Goal: Information Seeking & Learning: Check status

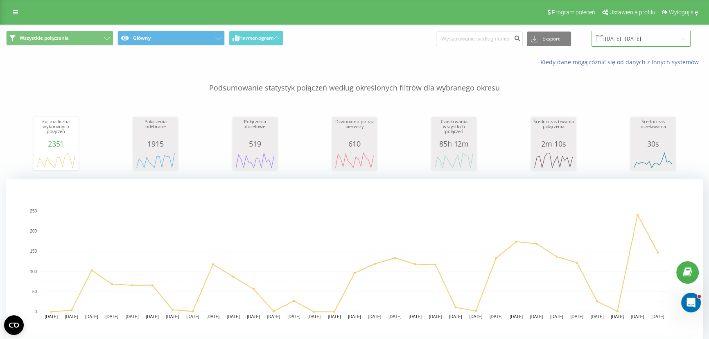
click at [637, 36] on input "20.04.2025 - 20.05.2025" at bounding box center [641, 39] width 99 height 16
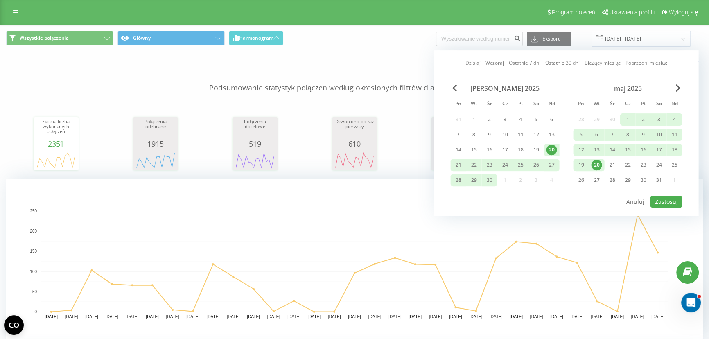
click at [555, 150] on div "20" at bounding box center [551, 150] width 11 height 11
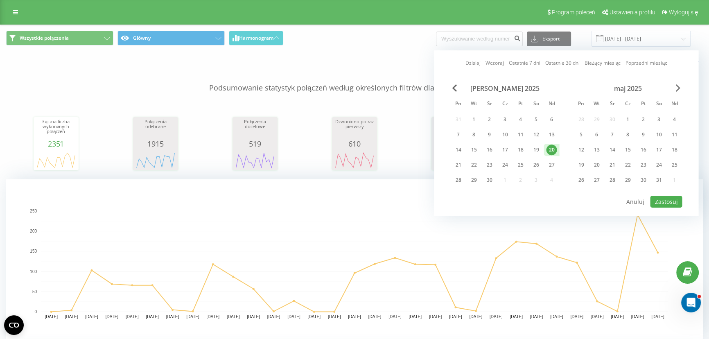
click at [678, 87] on span "Next Month" at bounding box center [678, 87] width 5 height 7
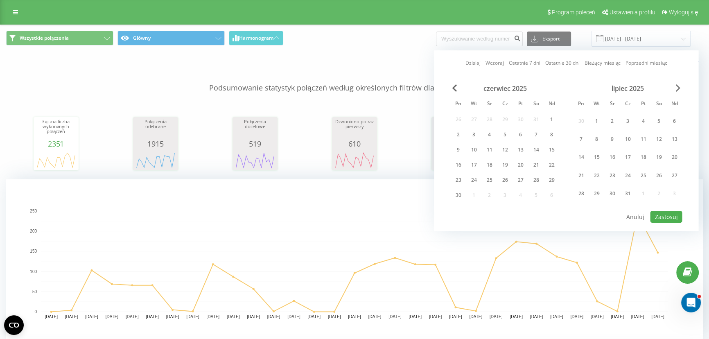
click at [676, 87] on span "Next Month" at bounding box center [678, 87] width 5 height 7
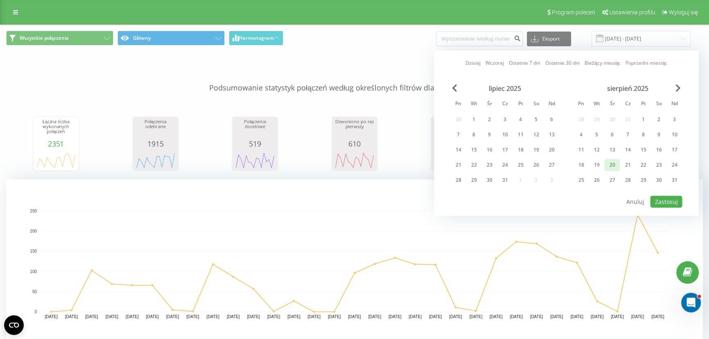
click at [617, 166] on div "20" at bounding box center [612, 165] width 11 height 11
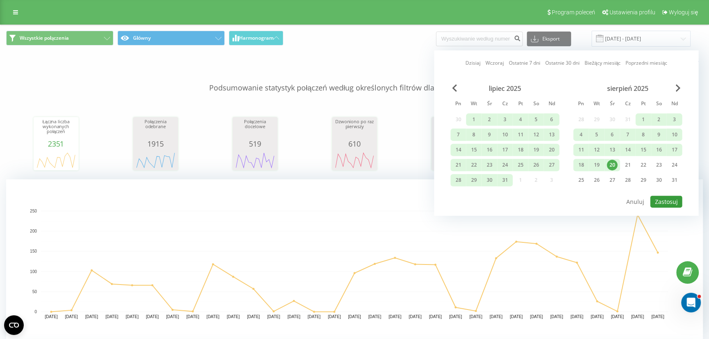
click at [670, 199] on button "Zastosuj" at bounding box center [667, 202] width 32 height 12
type input "20.04.2025 - 20.08.2025"
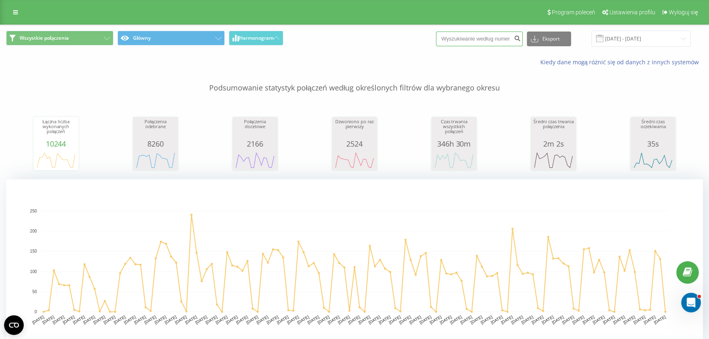
click at [496, 38] on input at bounding box center [479, 39] width 87 height 15
paste input "48530545580"
type input "48530545580"
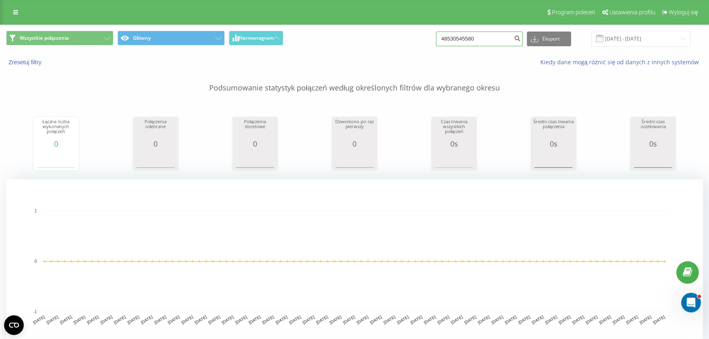
click at [469, 36] on input "48530545580" at bounding box center [479, 39] width 87 height 15
paste input "725890884"
type input "48725890884"
click at [490, 38] on input "48725890884" at bounding box center [479, 39] width 87 height 15
paste input "60772476"
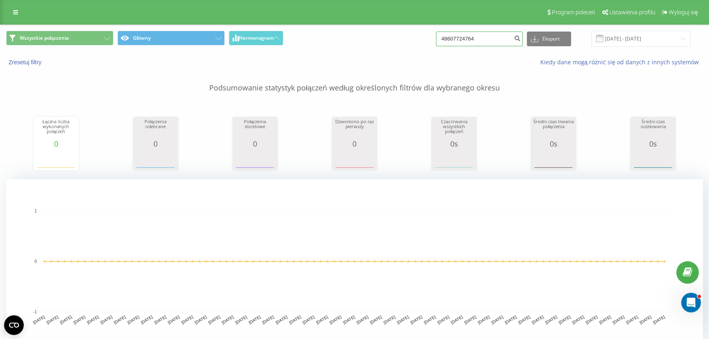
type input "48607724764"
click at [505, 36] on input "48607724764" at bounding box center [479, 39] width 87 height 15
paste input "504423523"
type input "48504423523"
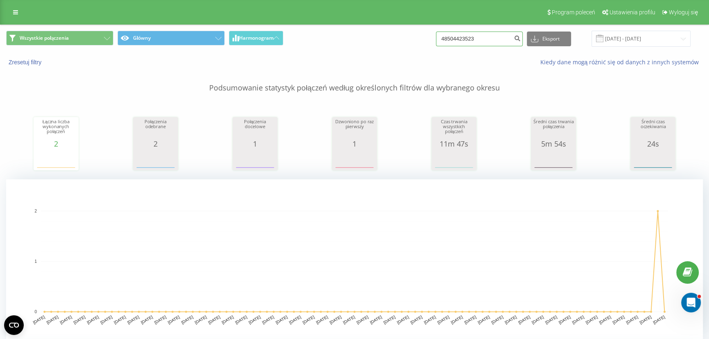
click at [469, 36] on input "48504423523" at bounding box center [479, 39] width 87 height 15
paste input "609758597"
type input "48609758597"
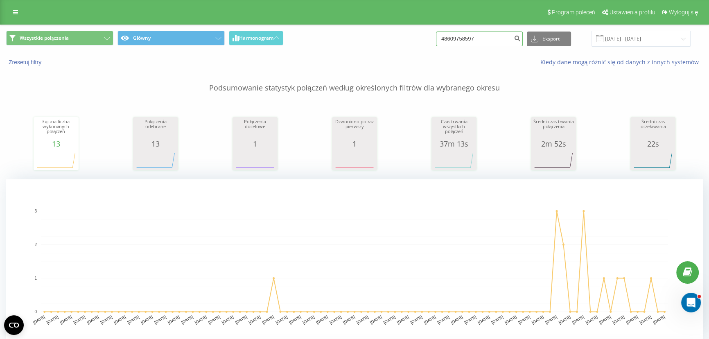
click at [459, 40] on input "48609758597" at bounding box center [479, 39] width 87 height 15
paste input "72940025"
type input "48729400257"
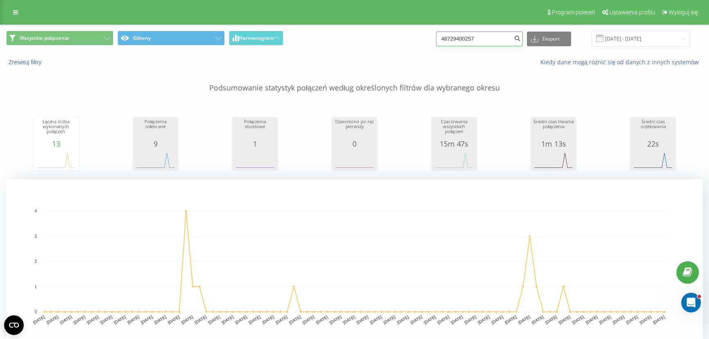
click at [498, 36] on input "48729400257" at bounding box center [479, 39] width 87 height 15
paste input "668337666"
type input "48668337666"
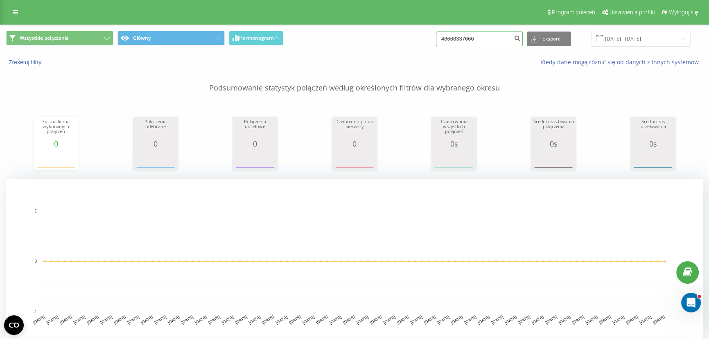
click at [488, 37] on input "48668337666" at bounding box center [479, 39] width 87 height 15
paste input "790261481"
type input "48790261481"
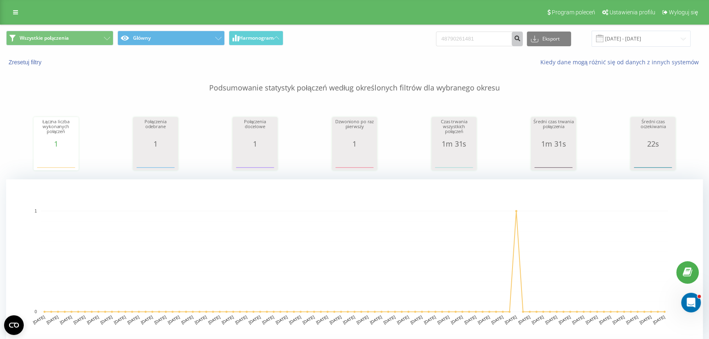
drag, startPoint x: 525, startPoint y: 37, endPoint x: 515, endPoint y: 37, distance: 9.4
click at [521, 37] on icon "submit" at bounding box center [517, 37] width 7 height 5
click at [489, 34] on input "48790261481" at bounding box center [479, 39] width 87 height 15
paste input "535553583"
type input "48535553583"
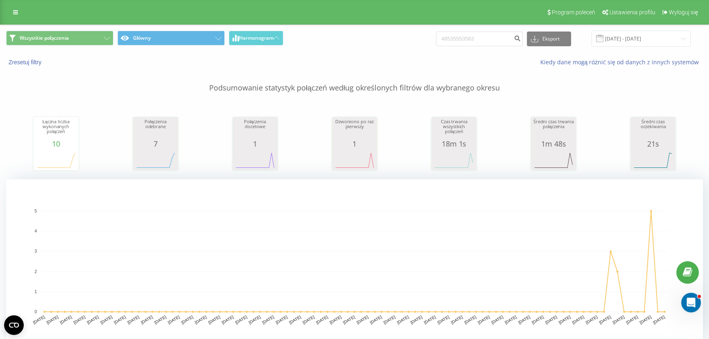
drag, startPoint x: 483, startPoint y: 27, endPoint x: 487, endPoint y: 37, distance: 10.3
click at [483, 27] on div "Wszystkie połączenia Główny Harmonogram 48535553583 Eksport .csv .xls .xlsx 20.…" at bounding box center [354, 38] width 709 height 27
click at [486, 38] on input "48535553583" at bounding box center [479, 39] width 87 height 15
paste input "666555789"
type input "48666555789"
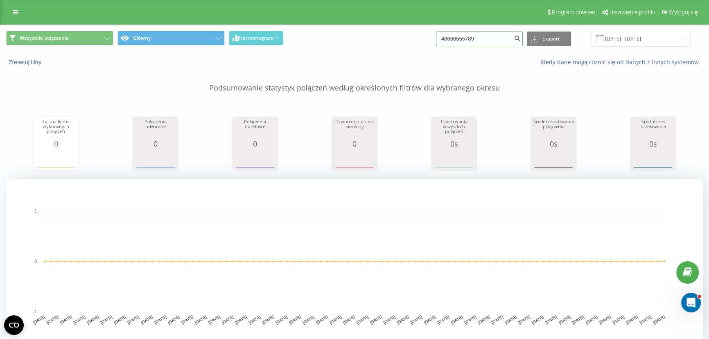
click at [492, 42] on input "48666555789" at bounding box center [479, 39] width 87 height 15
paste input "566555456"
type input "48566555456"
click at [14, 14] on icon at bounding box center [15, 12] width 5 height 6
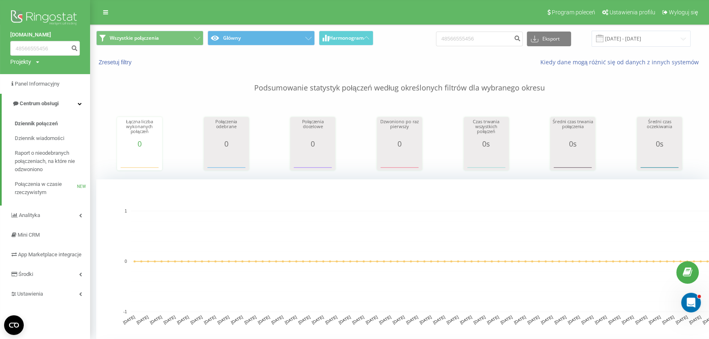
click at [270, 93] on p "Podsumowanie statystyk połączeń według określonych filtrów dla wybranego okresu" at bounding box center [399, 79] width 607 height 27
click at [106, 15] on icon at bounding box center [105, 12] width 5 height 6
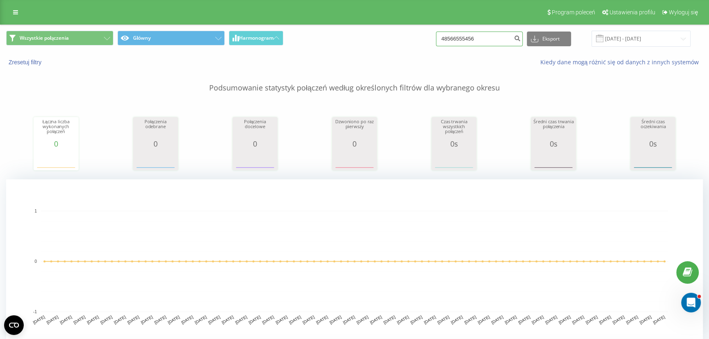
click at [505, 35] on input "48566555456" at bounding box center [479, 39] width 87 height 15
paste input "44788998"
type input "48544788998"
click at [17, 15] on icon at bounding box center [15, 12] width 5 height 6
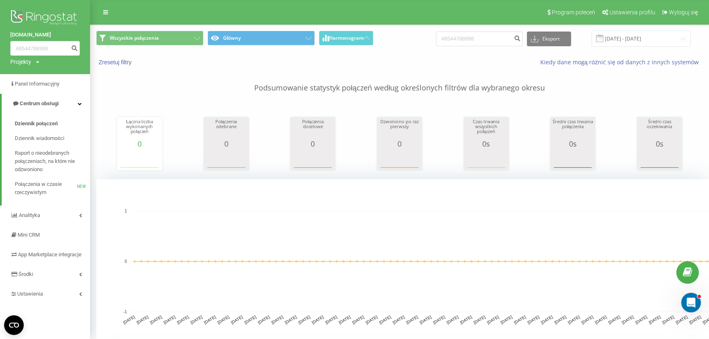
drag, startPoint x: 185, startPoint y: 90, endPoint x: 684, endPoint y: 338, distance: 557.5
click at [27, 82] on span "Panel Informacyjny" at bounding box center [38, 84] width 46 height 6
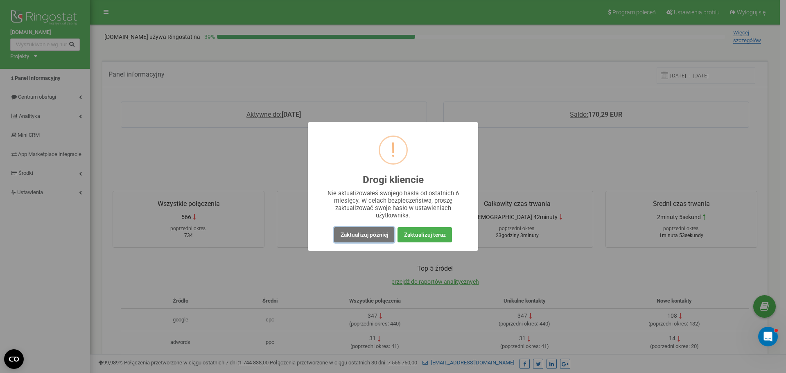
drag, startPoint x: 357, startPoint y: 231, endPoint x: 354, endPoint y: 224, distance: 7.9
click at [357, 231] on button "Zaktualizuj później" at bounding box center [364, 234] width 60 height 15
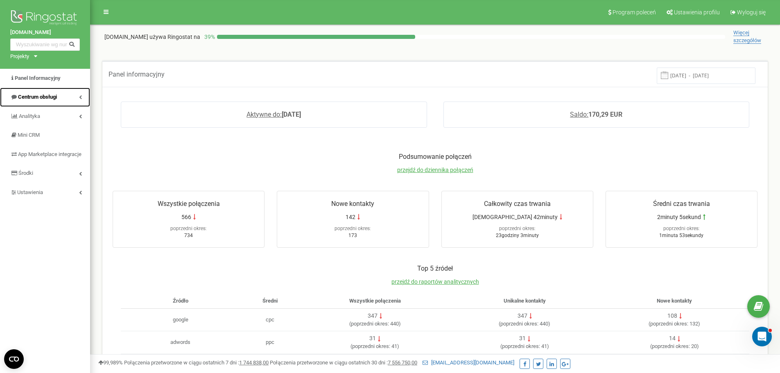
click at [47, 98] on span "Centrum obsługi" at bounding box center [37, 97] width 39 height 6
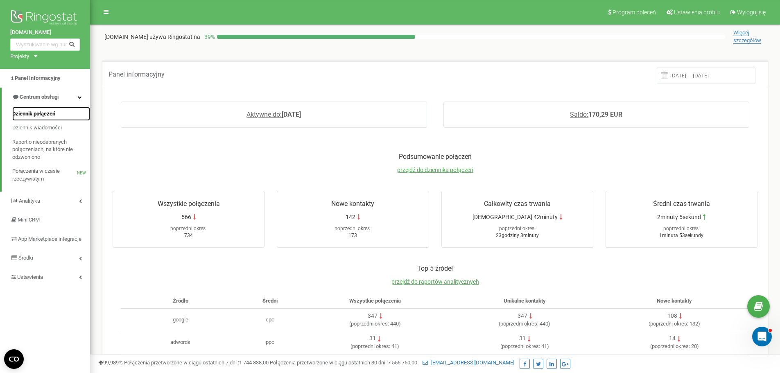
click at [47, 115] on span "Dziennik połączeń" at bounding box center [33, 114] width 43 height 8
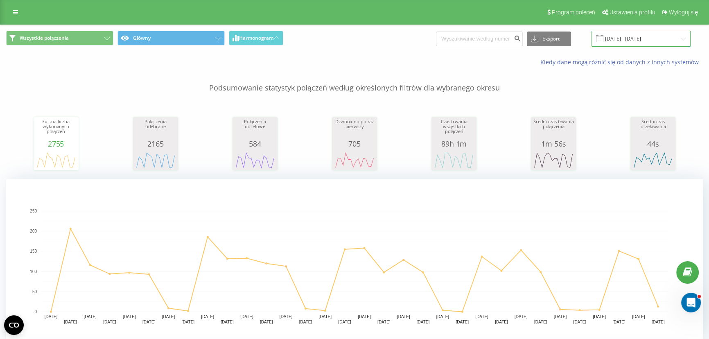
click at [658, 38] on input "20.07.2025 - 20.08.2025" at bounding box center [641, 39] width 99 height 16
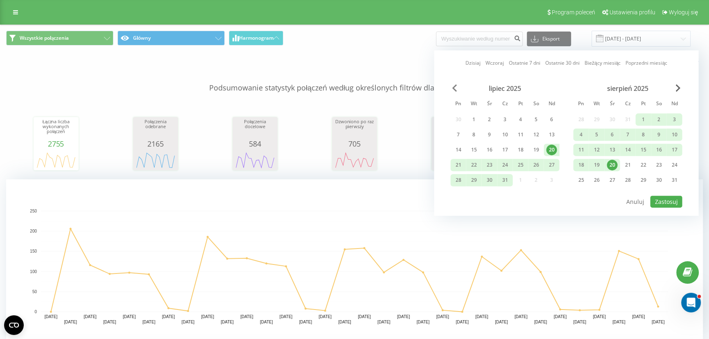
click at [456, 83] on div "Dzisiaj Wczoraj Ostatnie 7 dni Ostatnie 30 dni Bieżący miesiąc Poprzedni miesią…" at bounding box center [566, 132] width 265 height 165
click at [455, 86] on span "Previous Month" at bounding box center [454, 87] width 5 height 7
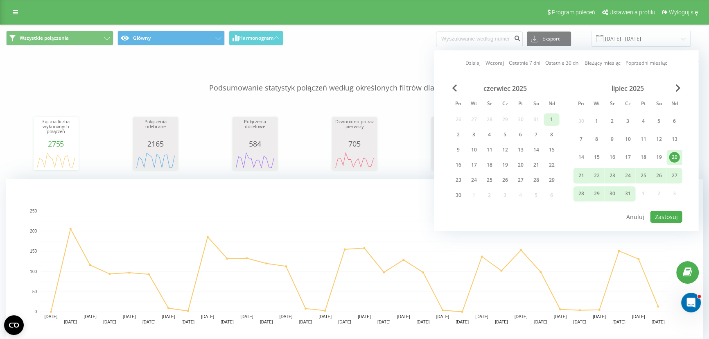
click at [553, 114] on div "1" at bounding box center [551, 119] width 11 height 11
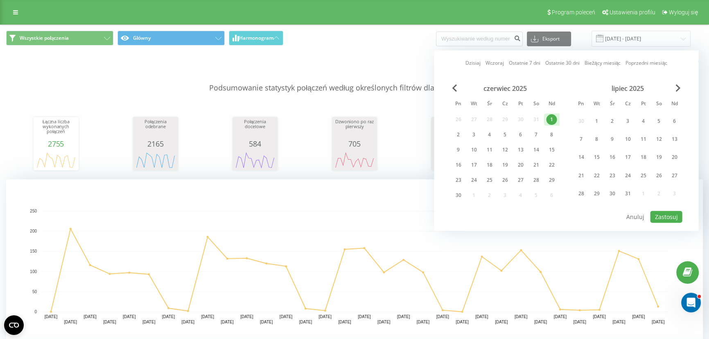
click at [682, 87] on div "Dzisiaj Wczoraj Ostatnie 7 dni Ostatnie 30 dni Bieżący miesiąc Poprzedni miesią…" at bounding box center [566, 140] width 265 height 181
click at [680, 86] on span "Next Month" at bounding box center [678, 87] width 5 height 7
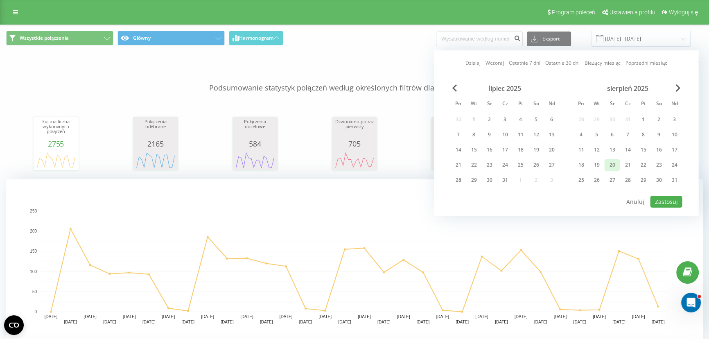
click at [612, 161] on div "20" at bounding box center [612, 165] width 11 height 11
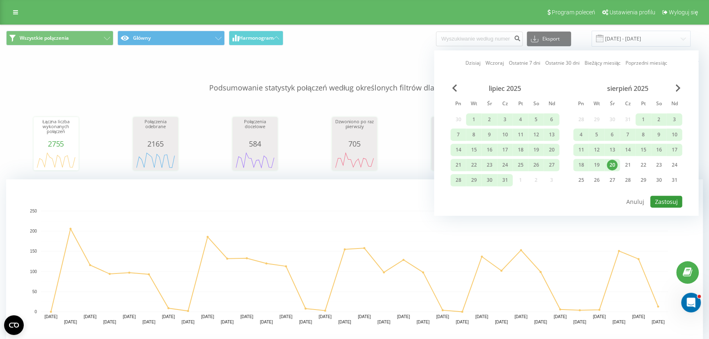
click at [676, 196] on button "Zastosuj" at bounding box center [667, 202] width 32 height 12
type input "01.06.2025 - 20.08.2025"
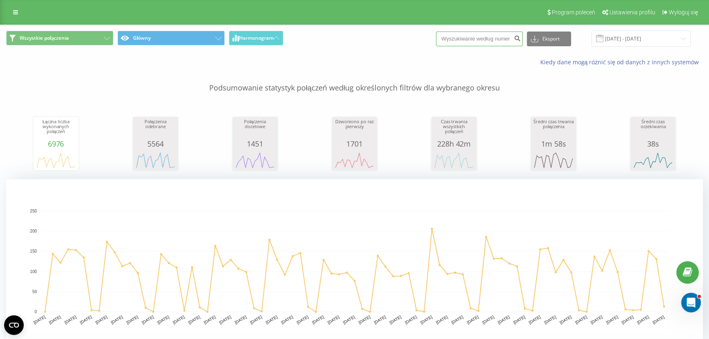
click at [493, 35] on input at bounding box center [479, 39] width 87 height 15
paste input "48512070453"
type input "48512070453"
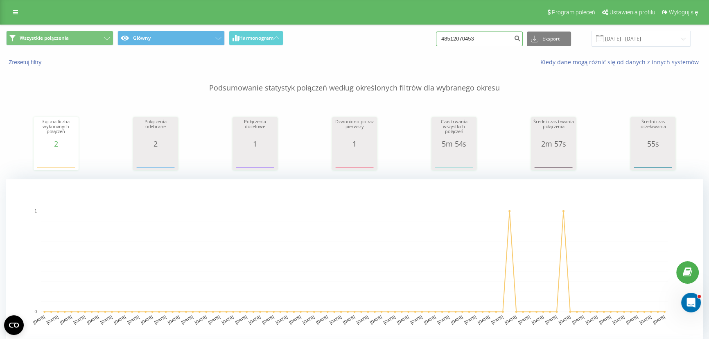
click at [493, 42] on input "48512070453" at bounding box center [479, 39] width 87 height 15
paste input "66339107"
type input "48663391073"
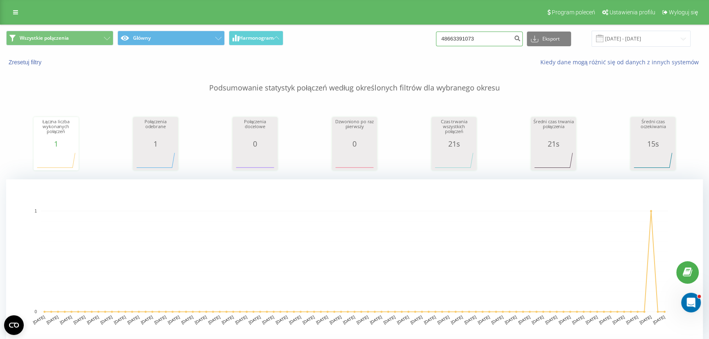
click at [476, 41] on input "48663391073" at bounding box center [479, 39] width 87 height 15
paste input "97608089"
type input "48697608089"
click at [489, 39] on input "48697608089" at bounding box center [479, 39] width 87 height 15
paste input "882304751"
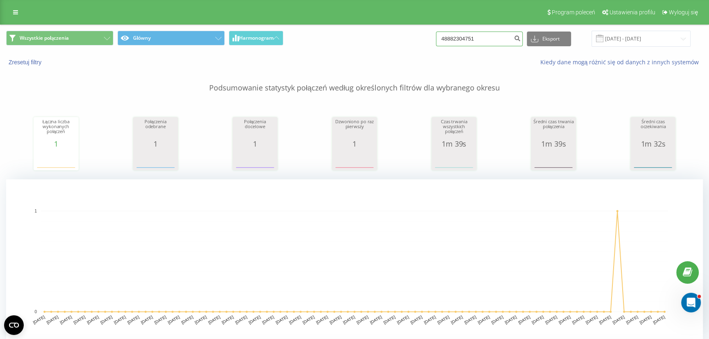
type input "48882304751"
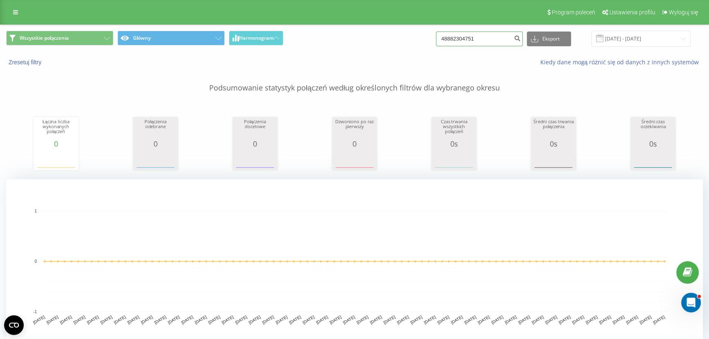
click at [485, 36] on input "48882304751" at bounding box center [479, 39] width 87 height 15
paste input "789957450"
type input "48789957450"
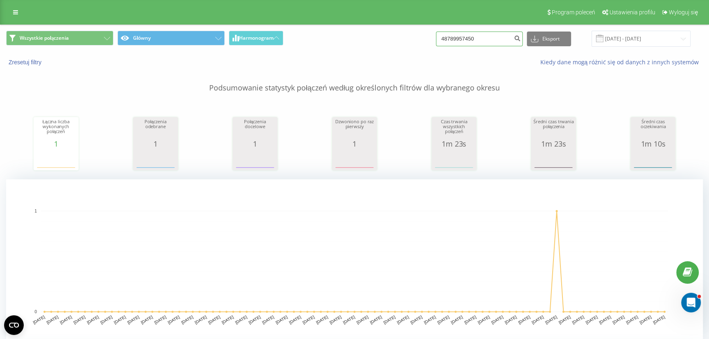
click at [474, 43] on input "48789957450" at bounding box center [479, 39] width 87 height 15
paste input "661965144"
type input "48661965144"
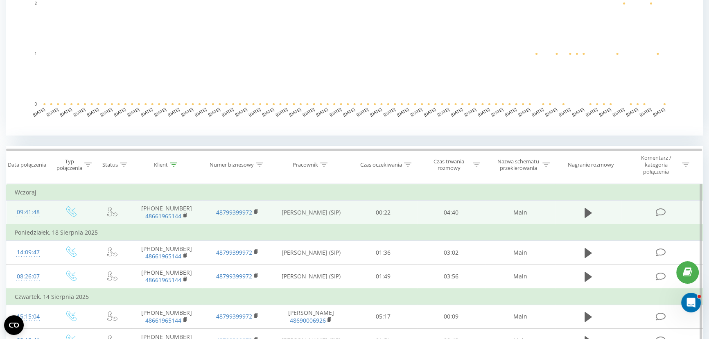
scroll to position [223, 0]
